Goal: Information Seeking & Learning: Find specific fact

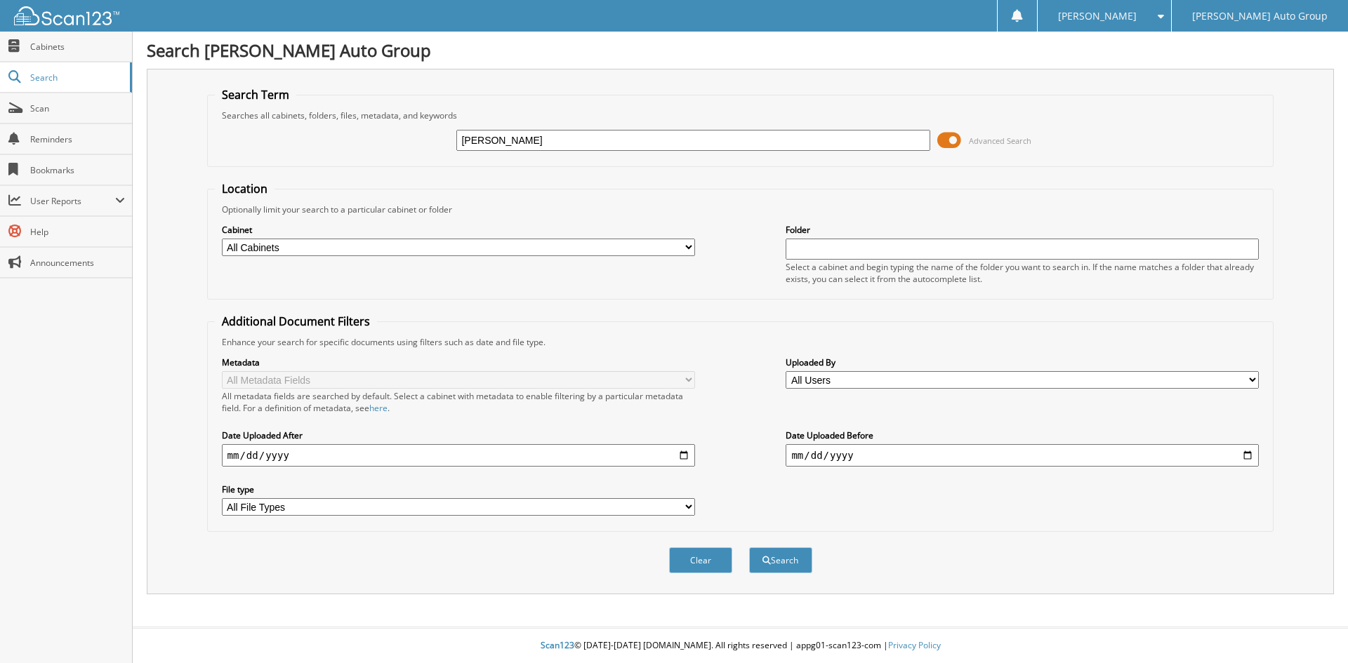
type input "[PERSON_NAME]"
click at [749, 548] on button "Search" at bounding box center [780, 561] width 63 height 26
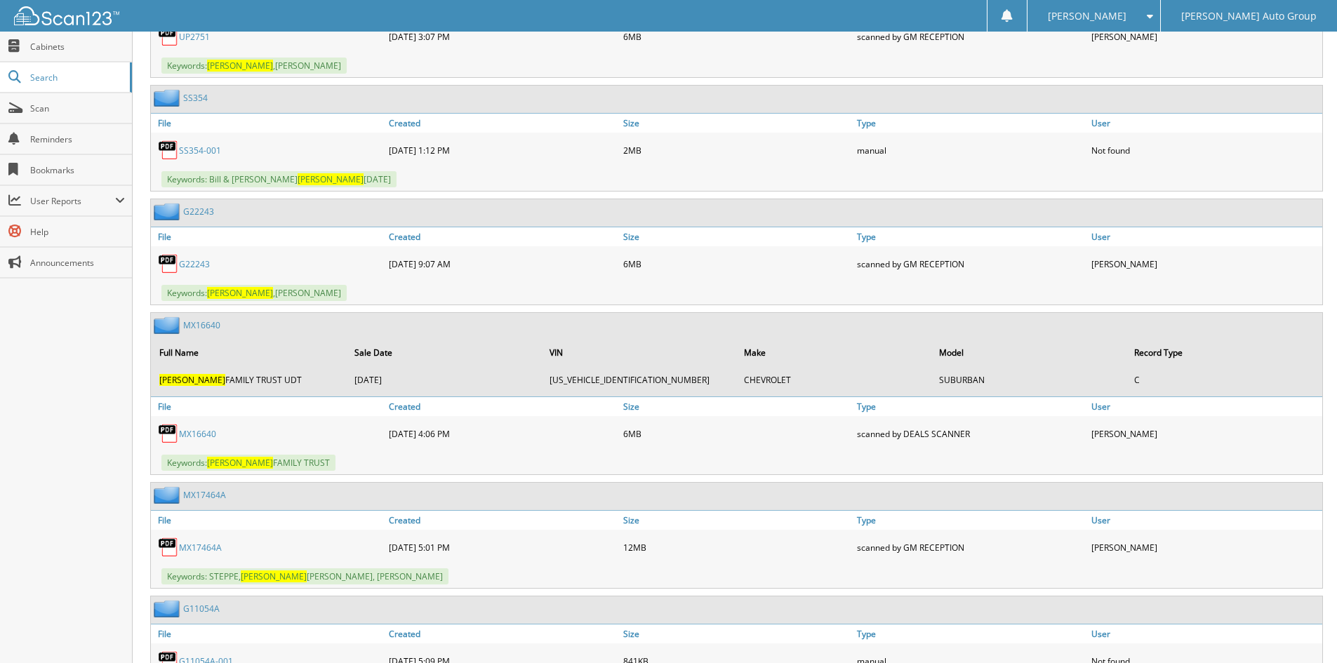
scroll to position [2317, 0]
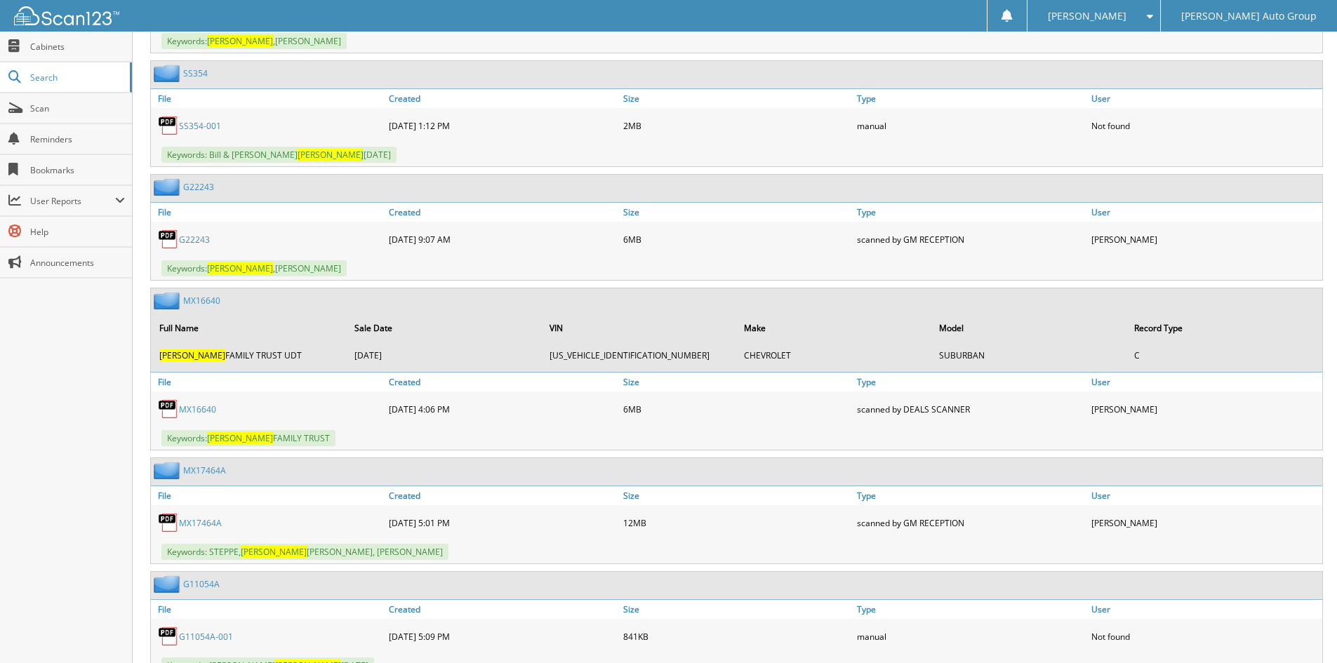
click at [216, 295] on link "MX16640" at bounding box center [201, 301] width 37 height 12
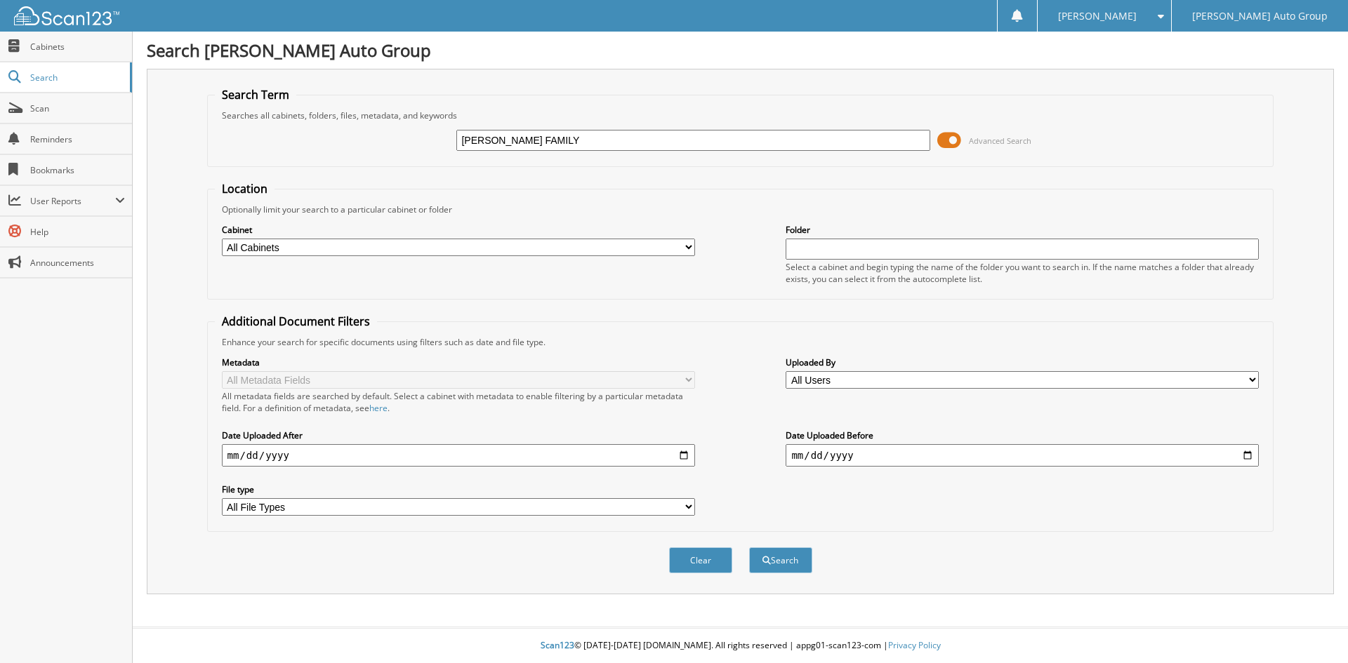
type input "[PERSON_NAME] FAMILY"
click at [749, 548] on button "Search" at bounding box center [780, 561] width 63 height 26
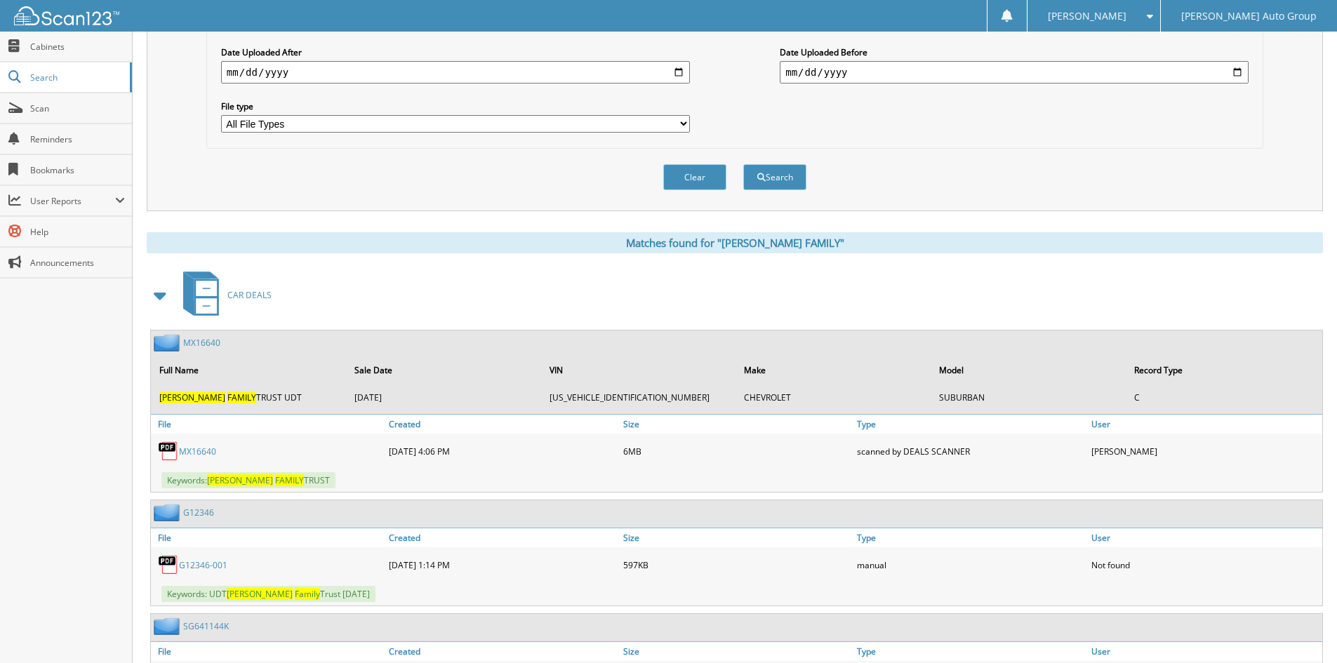
scroll to position [460, 0]
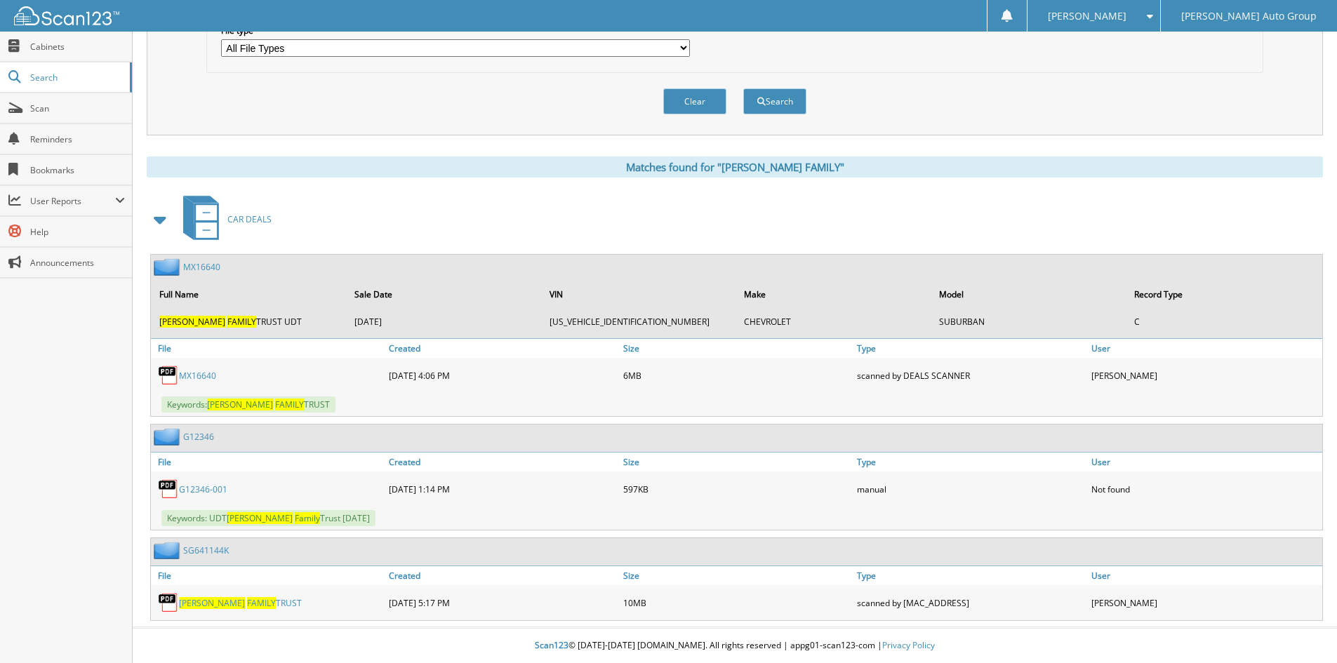
click at [194, 555] on link "SG641144K" at bounding box center [206, 551] width 46 height 12
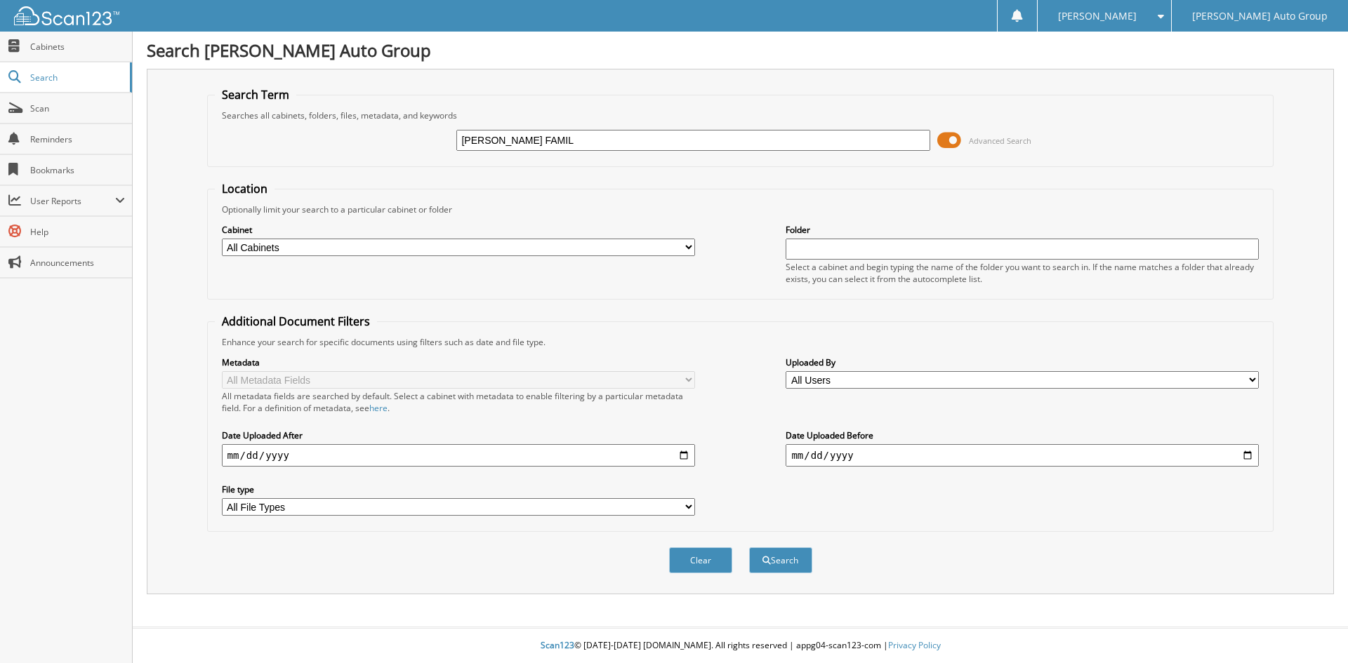
type input "BURKE FAMILY"
click at [792, 564] on button "Search" at bounding box center [780, 561] width 63 height 26
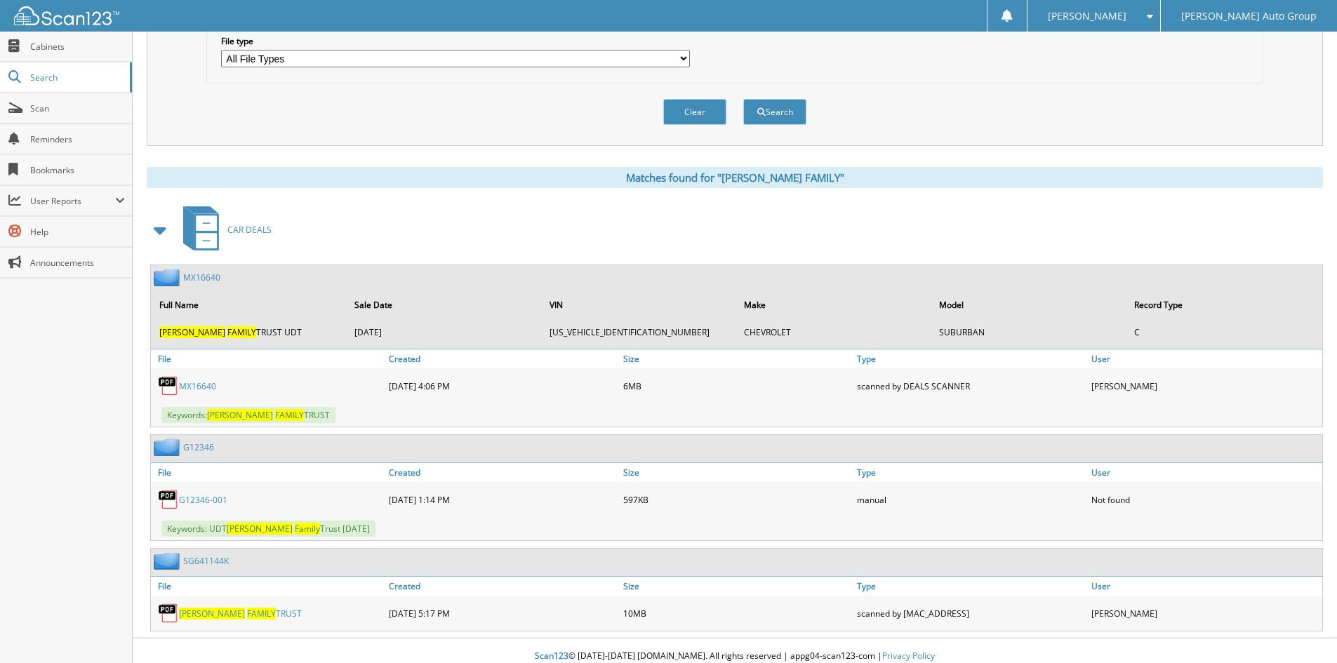
scroll to position [460, 0]
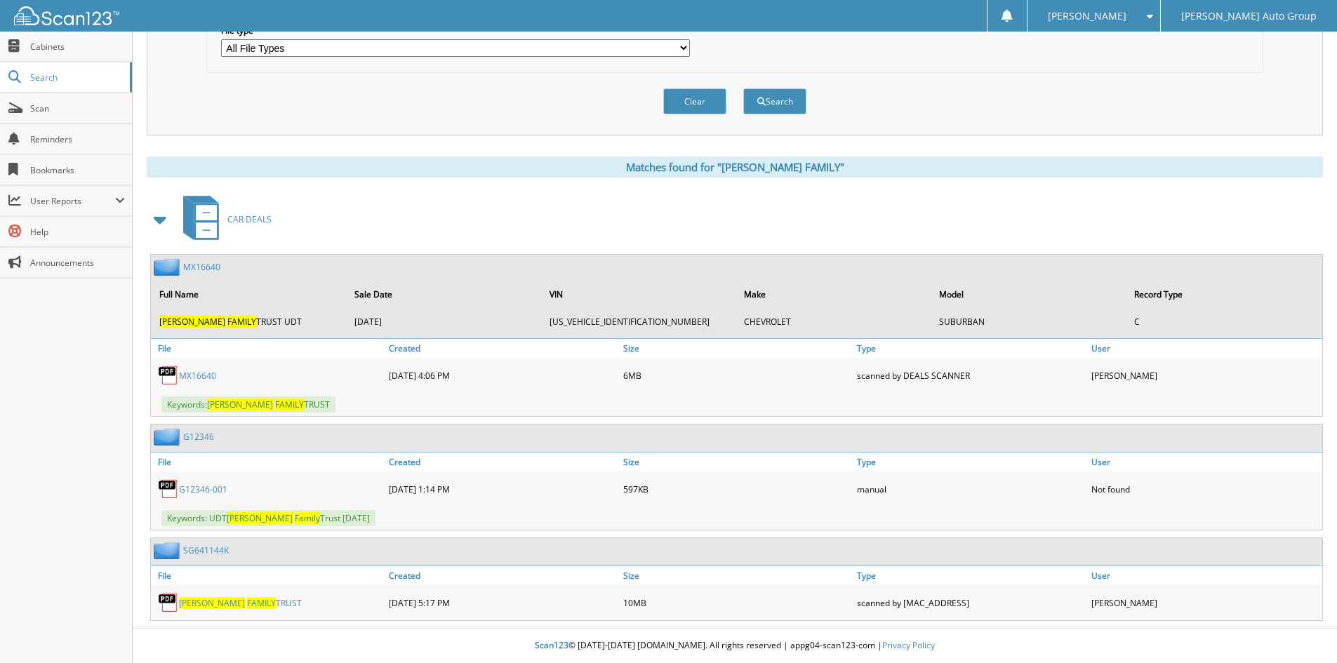
click at [205, 436] on link "G12346" at bounding box center [198, 437] width 31 height 12
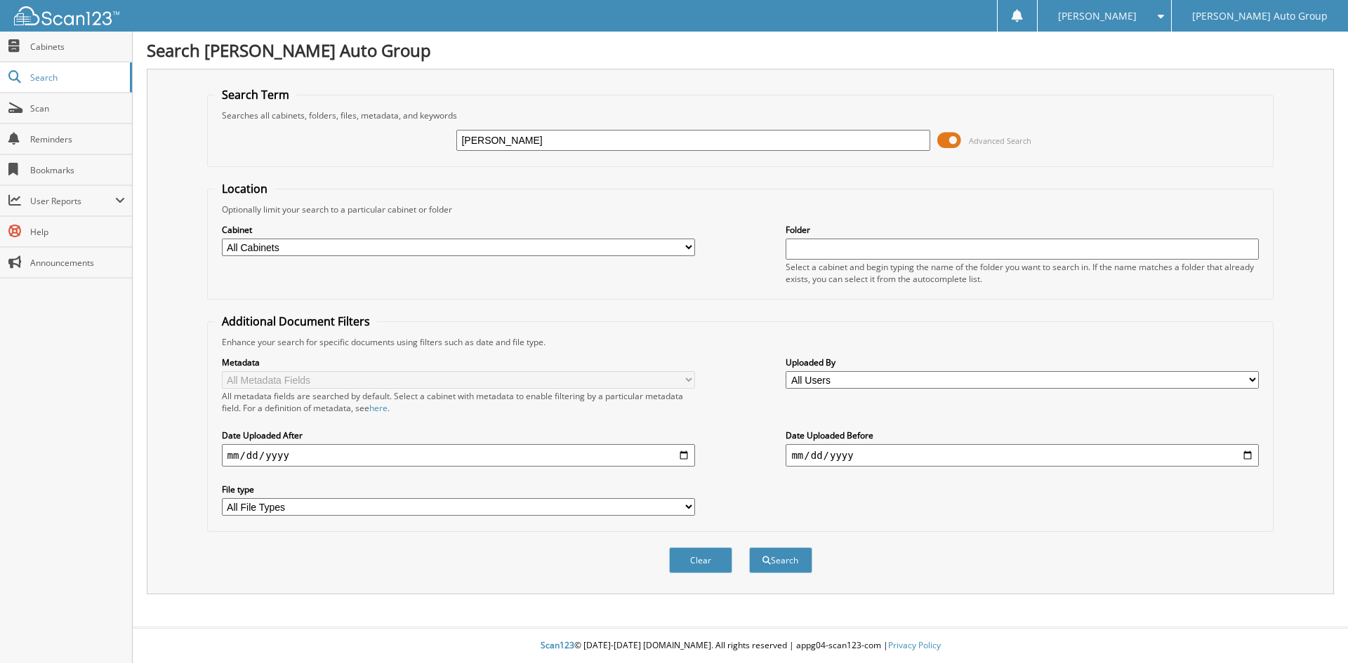
type input "[PERSON_NAME] FAMILY"
click at [759, 561] on button "Search" at bounding box center [780, 561] width 63 height 26
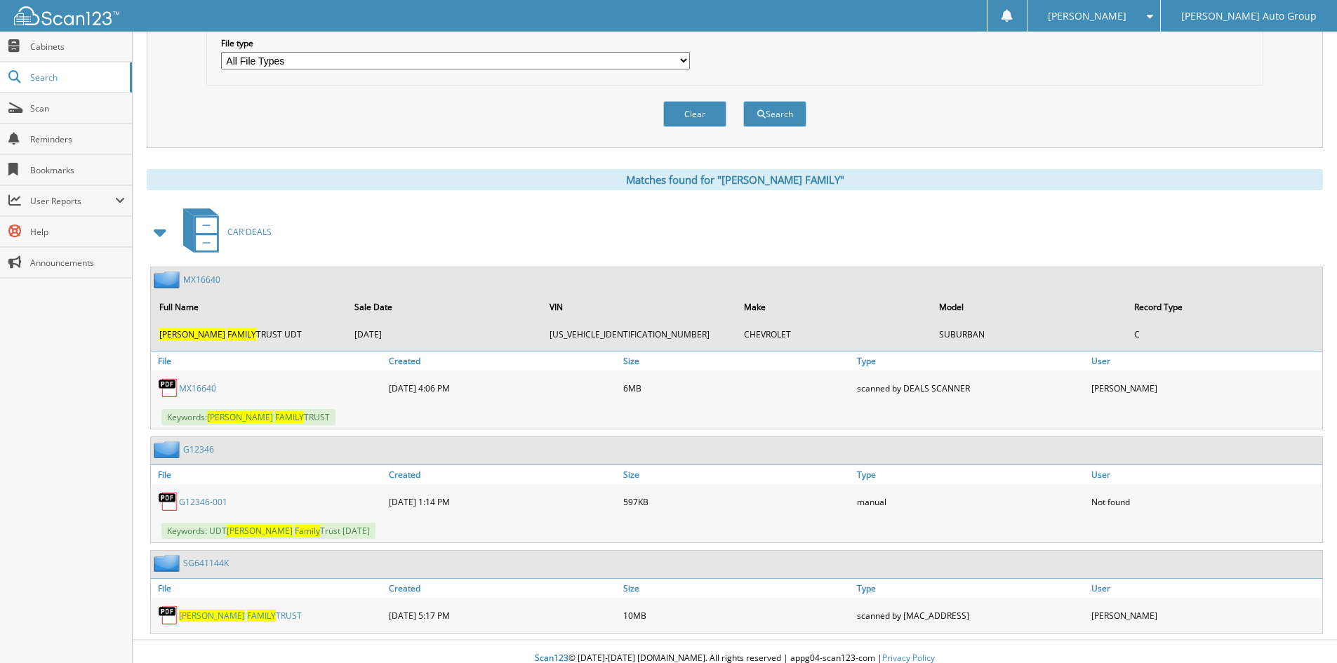
scroll to position [460, 0]
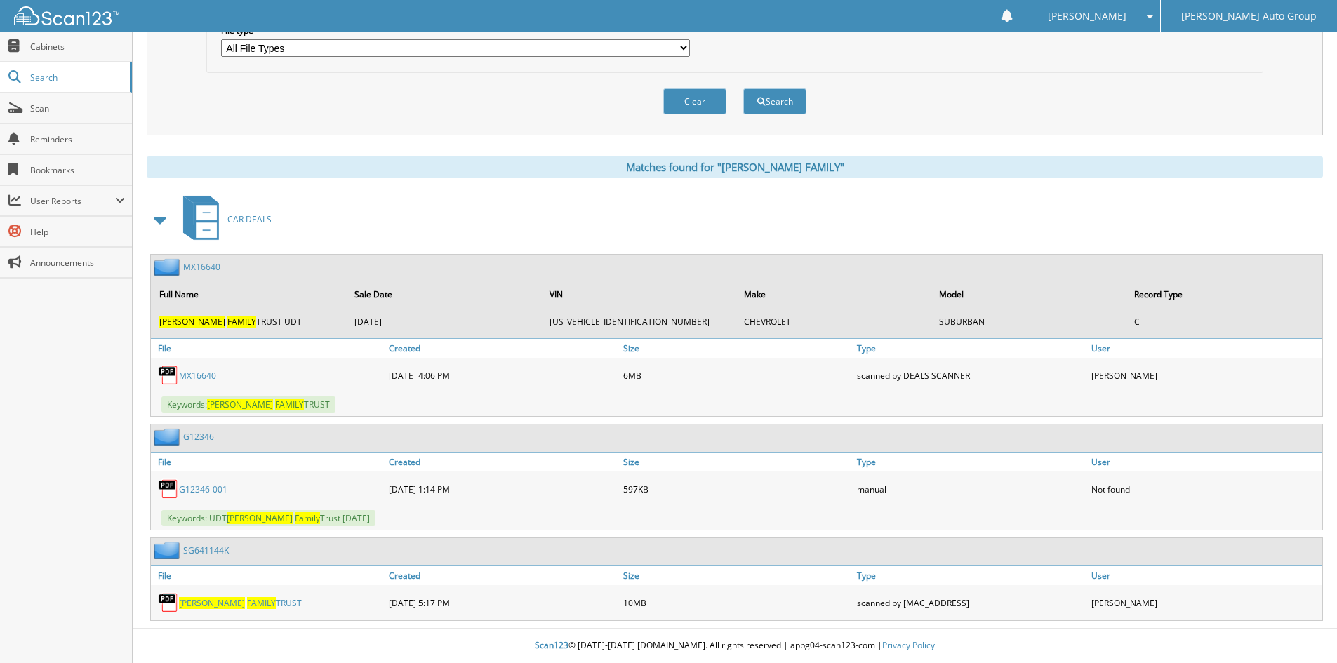
click at [209, 270] on link "MX16640" at bounding box center [201, 267] width 37 height 12
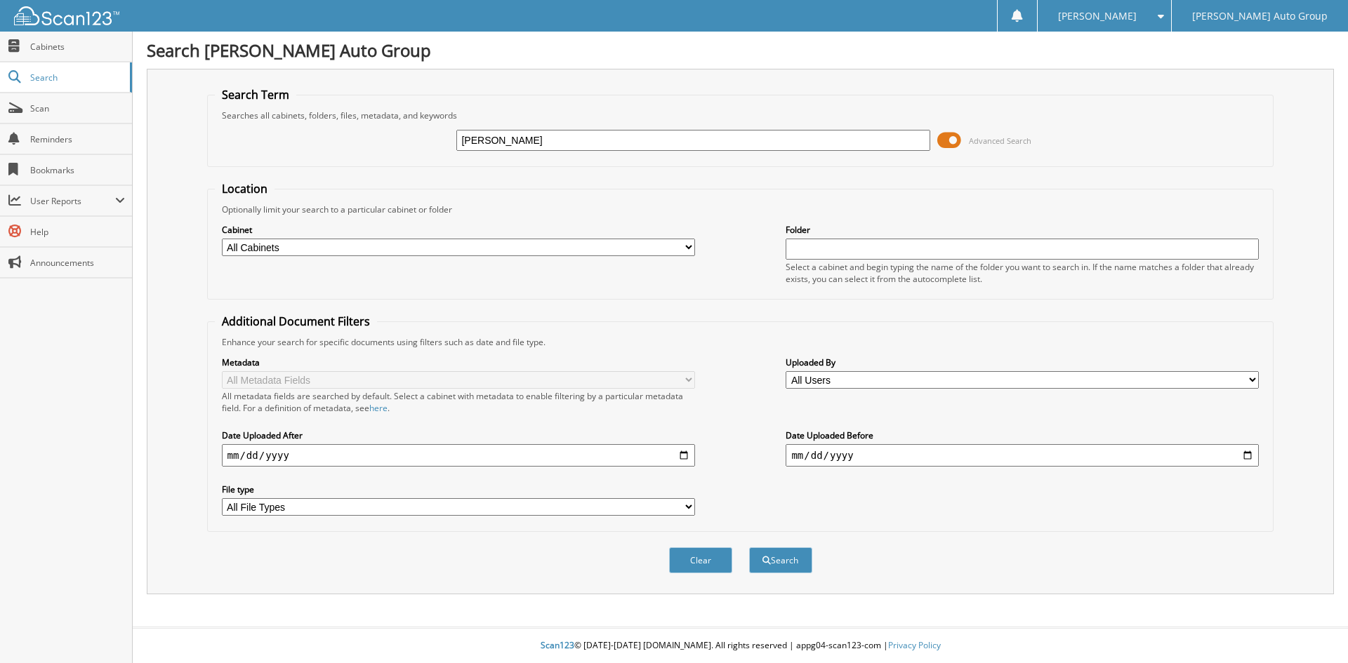
type input "[PERSON_NAME] FAMILY"
click at [772, 558] on button "Search" at bounding box center [780, 561] width 63 height 26
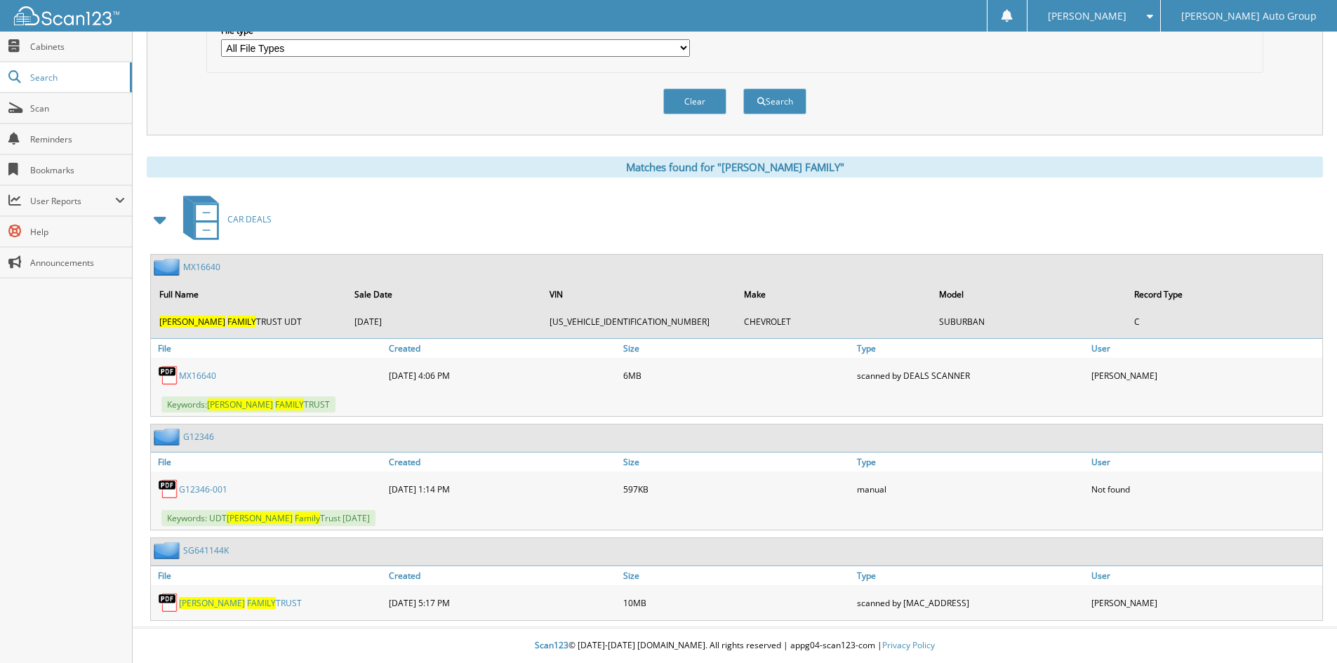
scroll to position [460, 0]
click at [199, 437] on link "G12346" at bounding box center [198, 437] width 31 height 12
